Goal: Find specific page/section: Find specific page/section

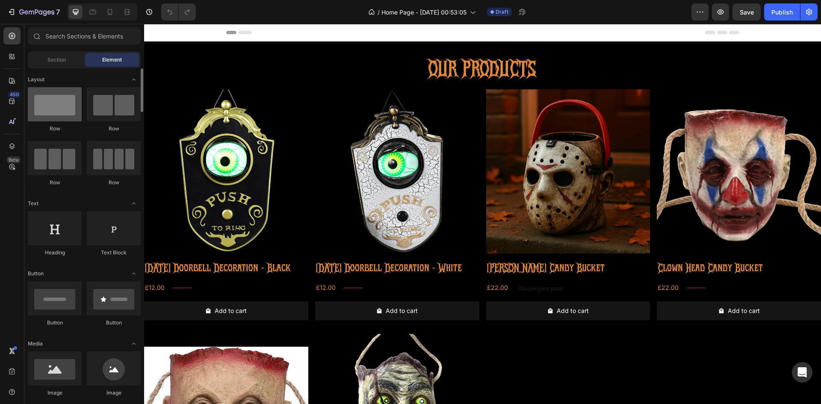
scroll to position [43, 0]
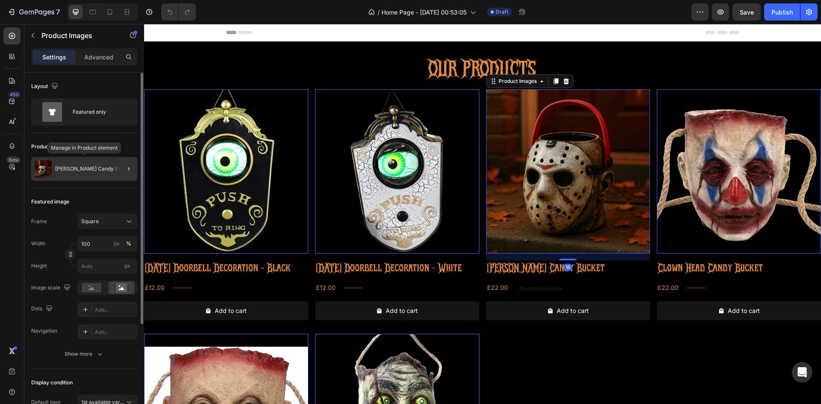
click at [105, 172] on div "[PERSON_NAME] Candy Bucket" at bounding box center [84, 169] width 106 height 24
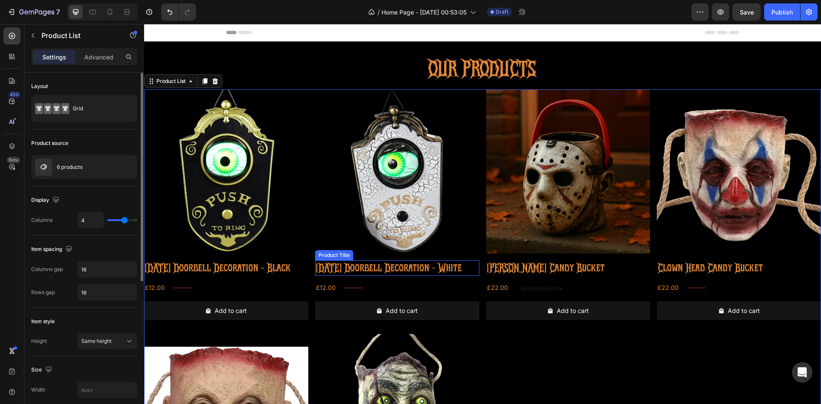
click at [369, 274] on h2 "[DATE] Doorbell Decoration - White" at bounding box center [397, 268] width 164 height 16
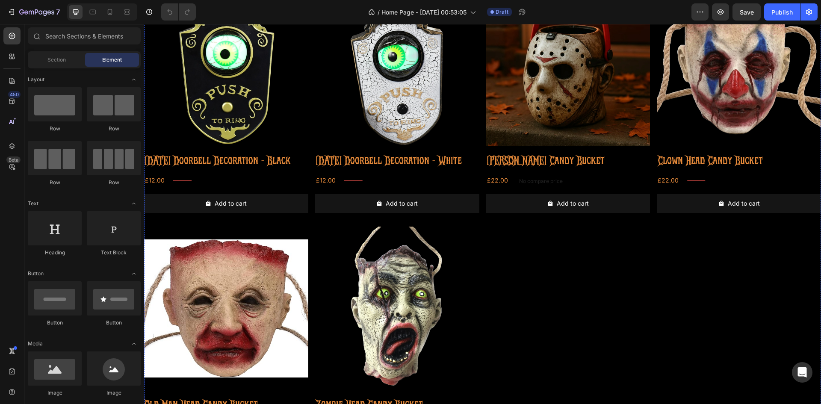
scroll to position [128, 0]
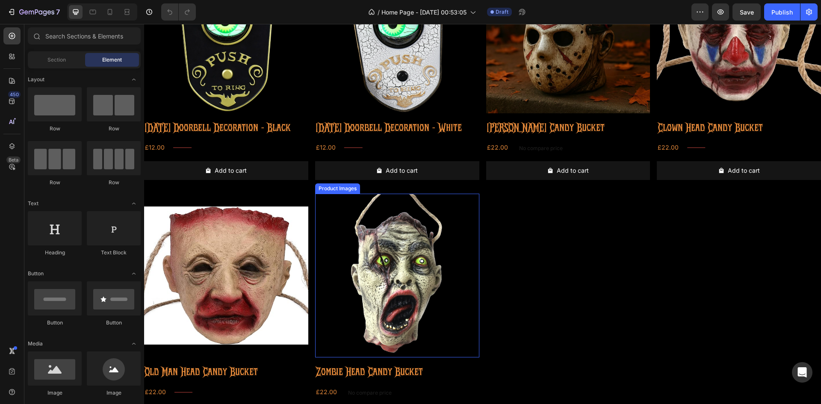
scroll to position [43, 0]
